Goal: Task Accomplishment & Management: Manage account settings

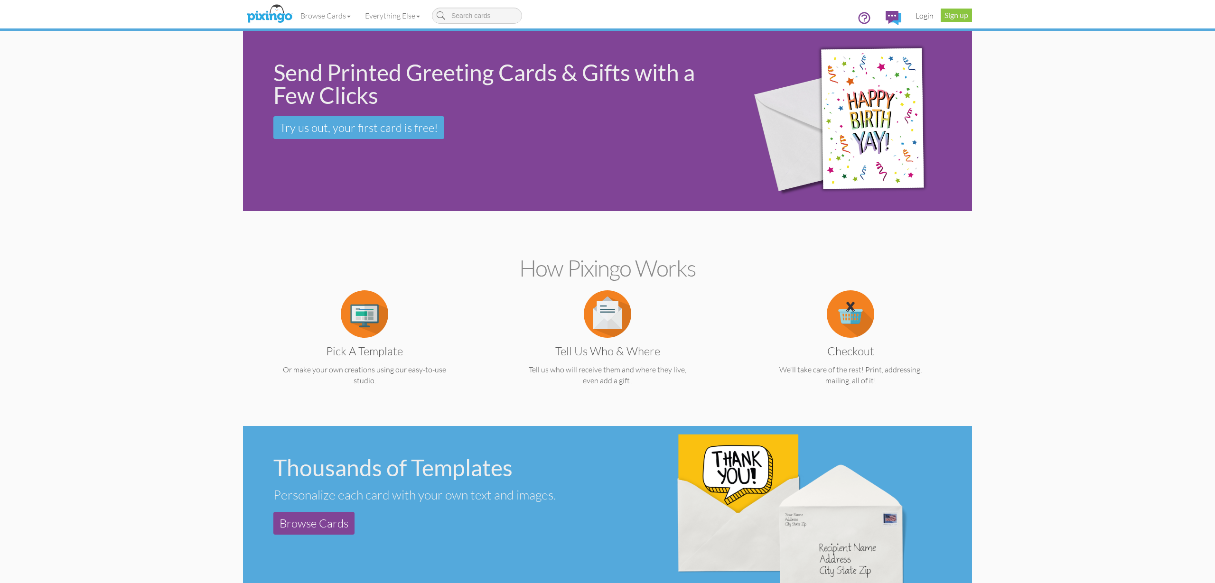
click at [928, 19] on link "Login" at bounding box center [924, 16] width 32 height 24
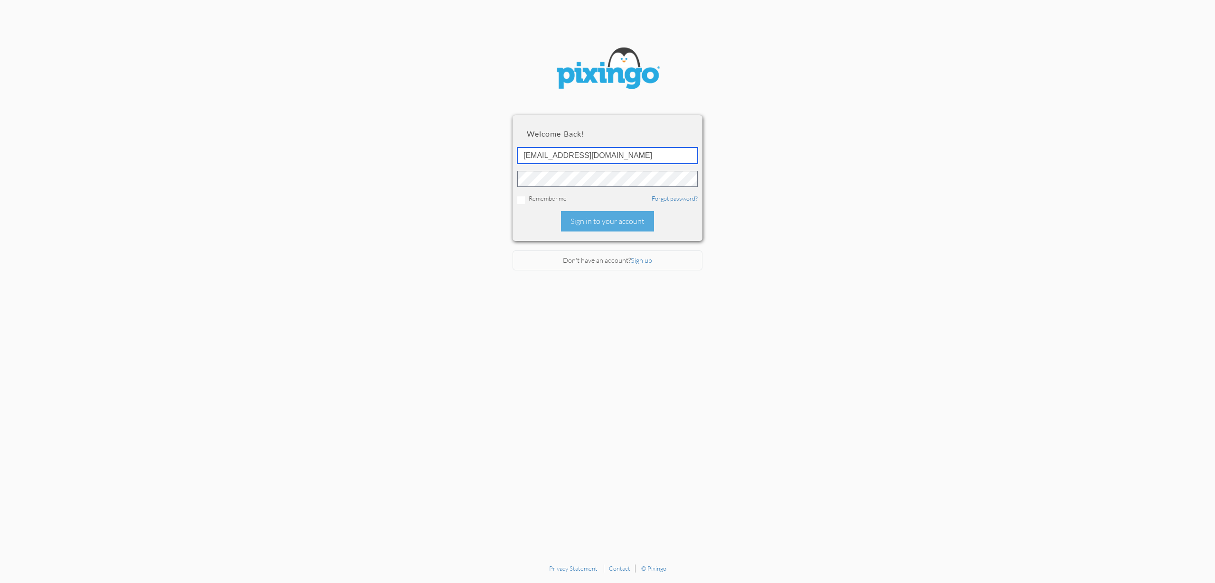
type input "[EMAIL_ADDRESS][DOMAIN_NAME]"
click at [606, 221] on div "Sign in to your account" at bounding box center [607, 221] width 93 height 20
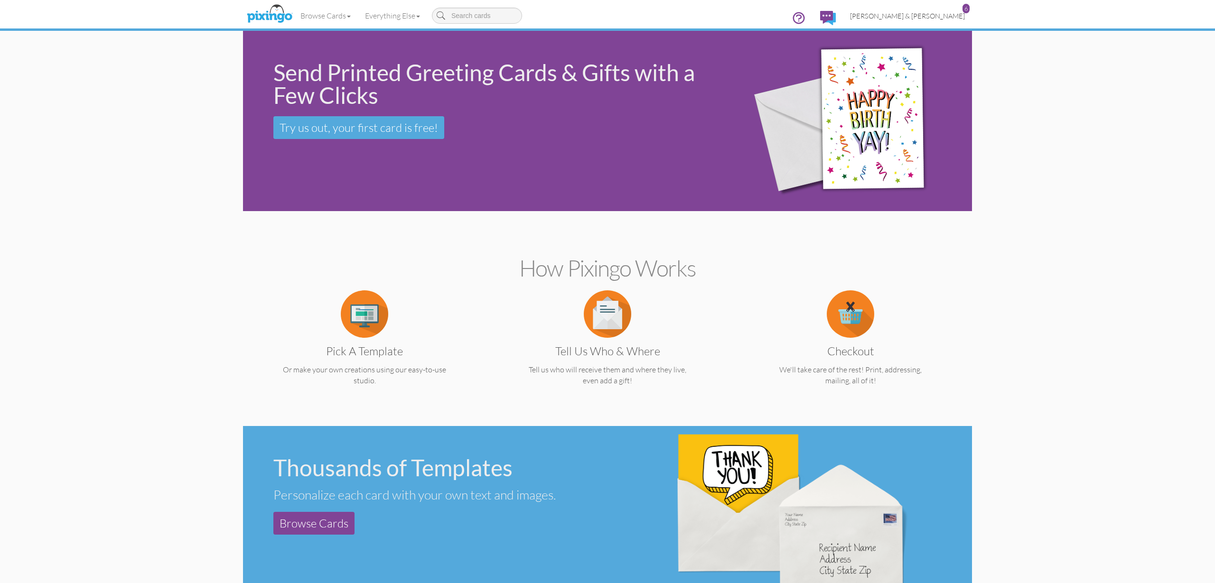
click at [925, 13] on span "[PERSON_NAME] & [PERSON_NAME]" at bounding box center [907, 16] width 115 height 8
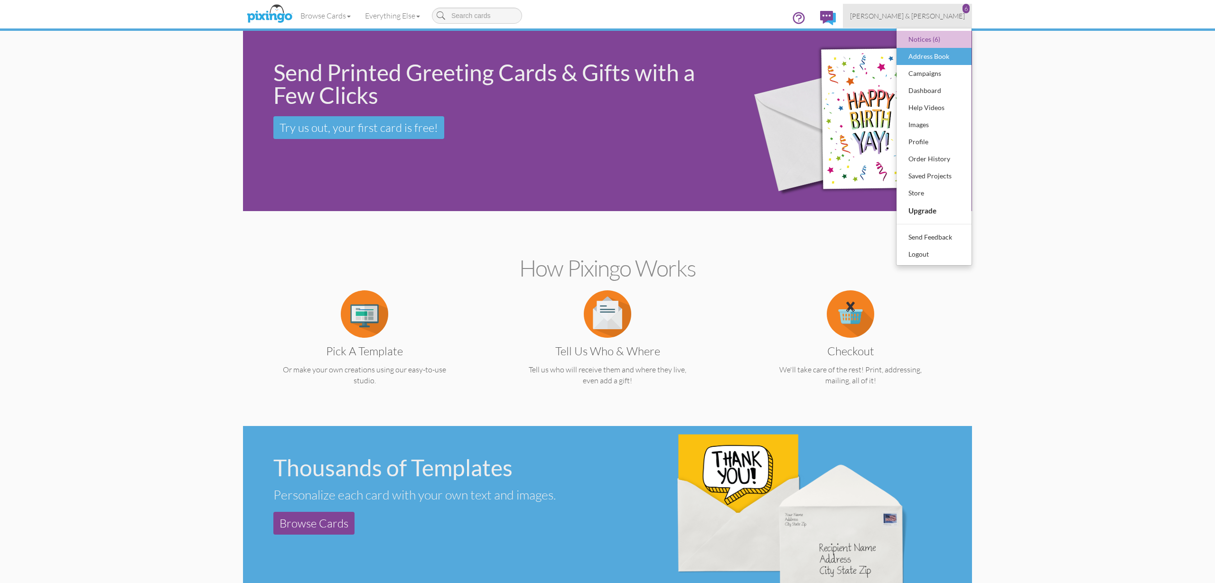
click at [926, 58] on div "Address Book" at bounding box center [934, 56] width 56 height 14
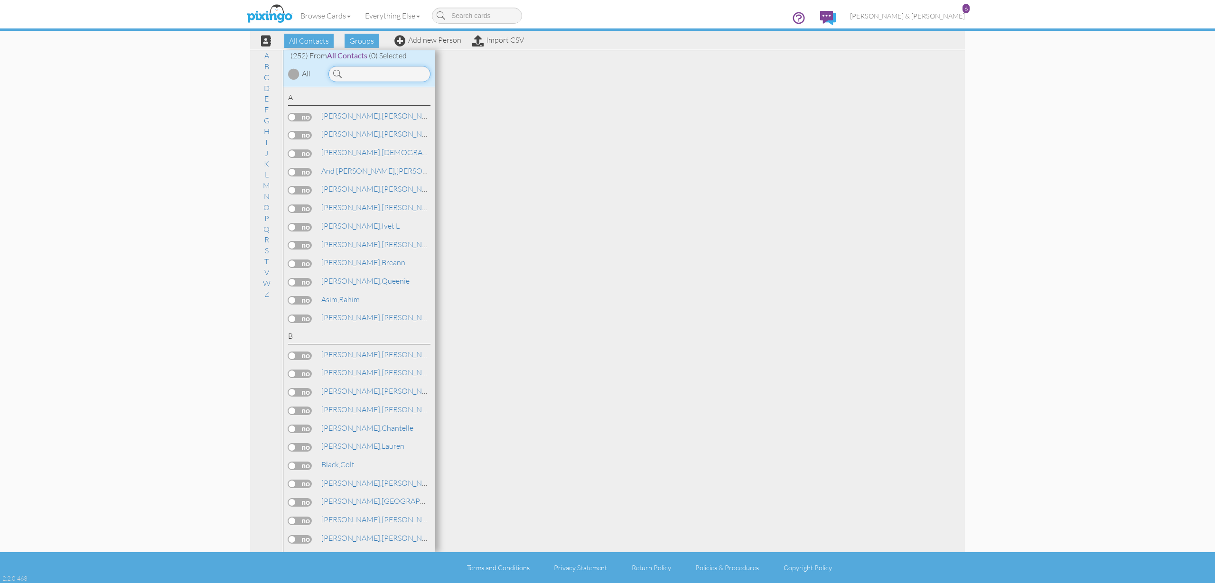
click at [391, 76] on input at bounding box center [379, 74] width 102 height 16
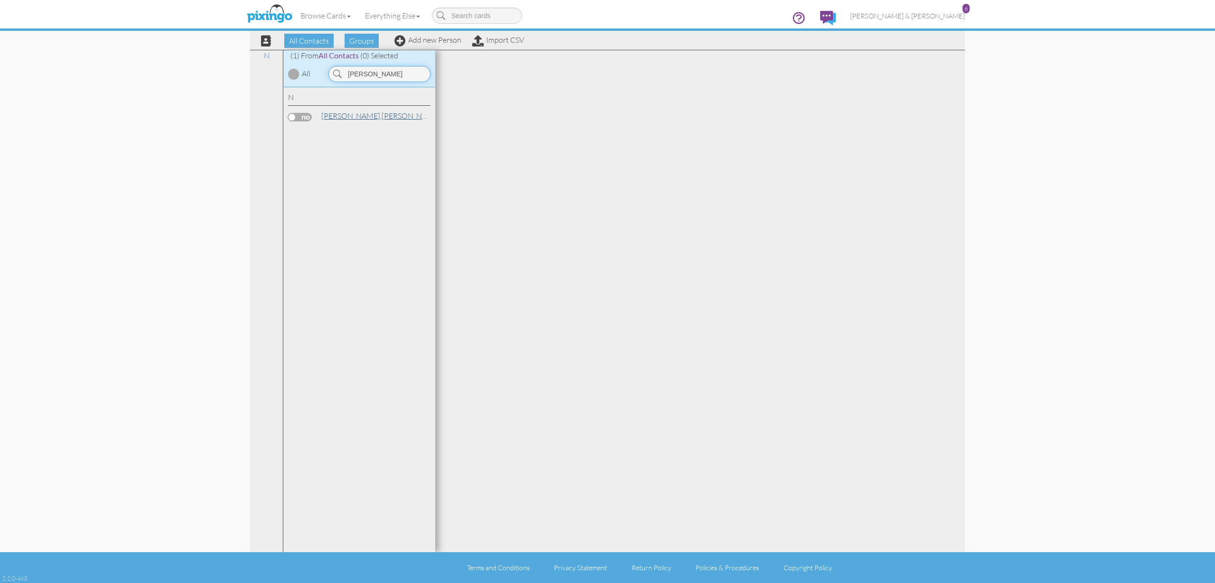
type input "JOEY"
click at [355, 114] on link "Nava, Joey Felipe" at bounding box center [380, 115] width 121 height 11
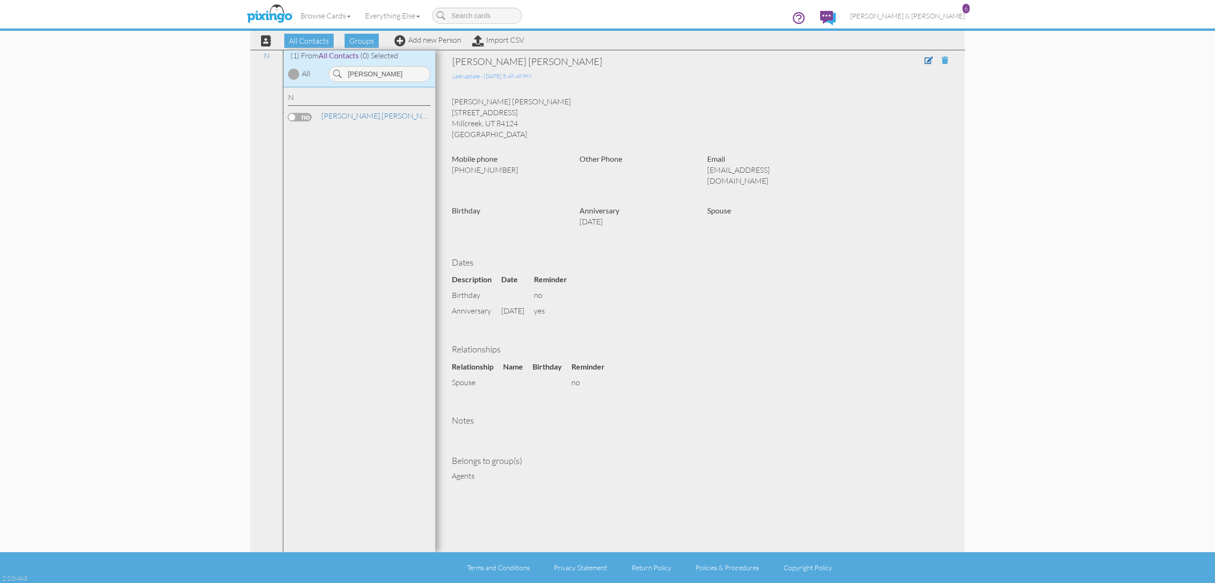
click at [943, 62] on span at bounding box center [945, 60] width 7 height 8
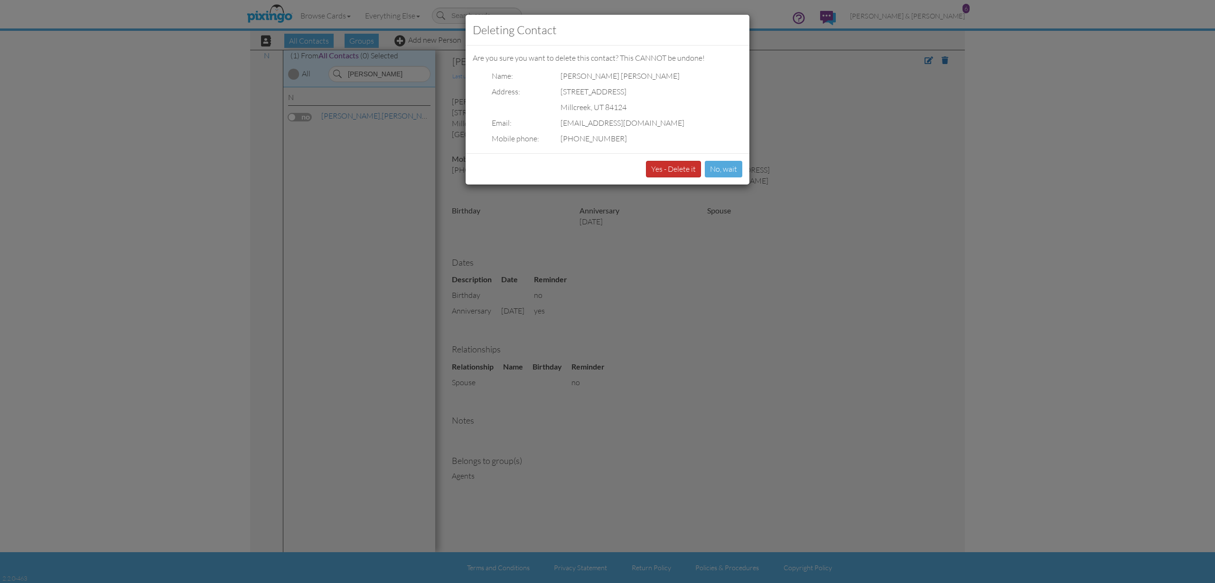
click at [681, 165] on button "Yes - Delete it" at bounding box center [673, 169] width 55 height 17
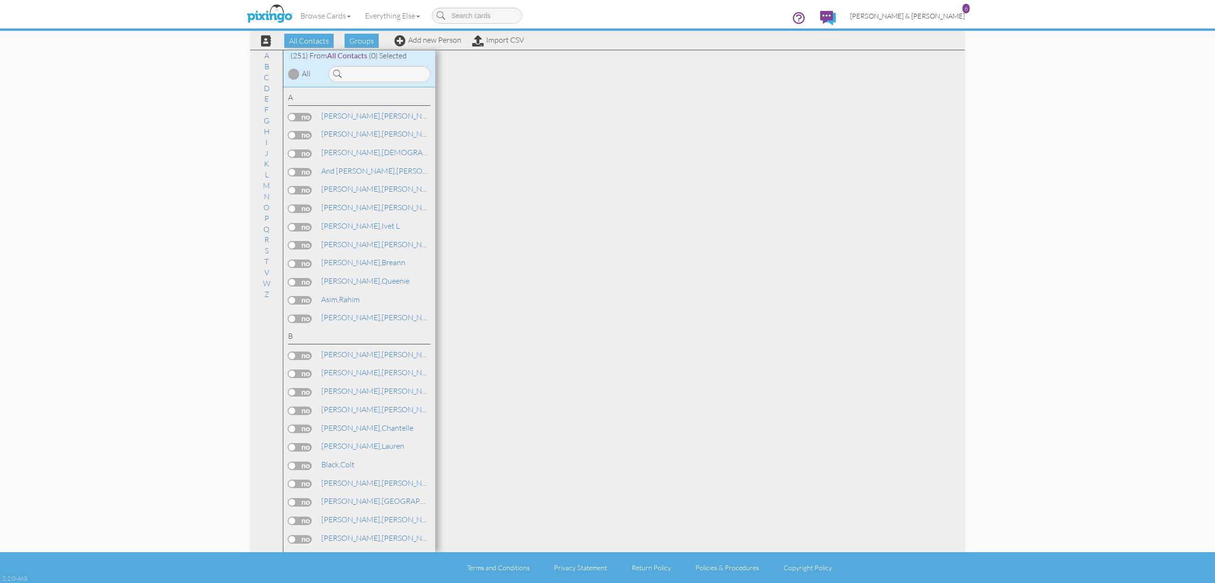
click at [933, 16] on span "[PERSON_NAME] & [PERSON_NAME]" at bounding box center [907, 16] width 115 height 8
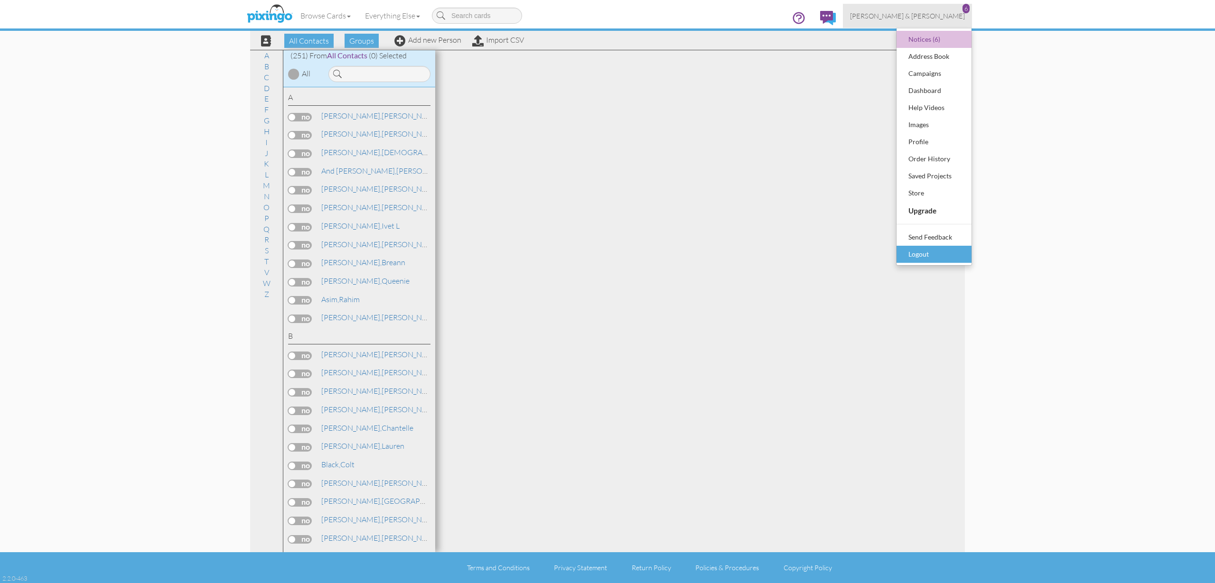
click at [916, 253] on div "Logout" at bounding box center [934, 254] width 56 height 14
